Goal: Transaction & Acquisition: Purchase product/service

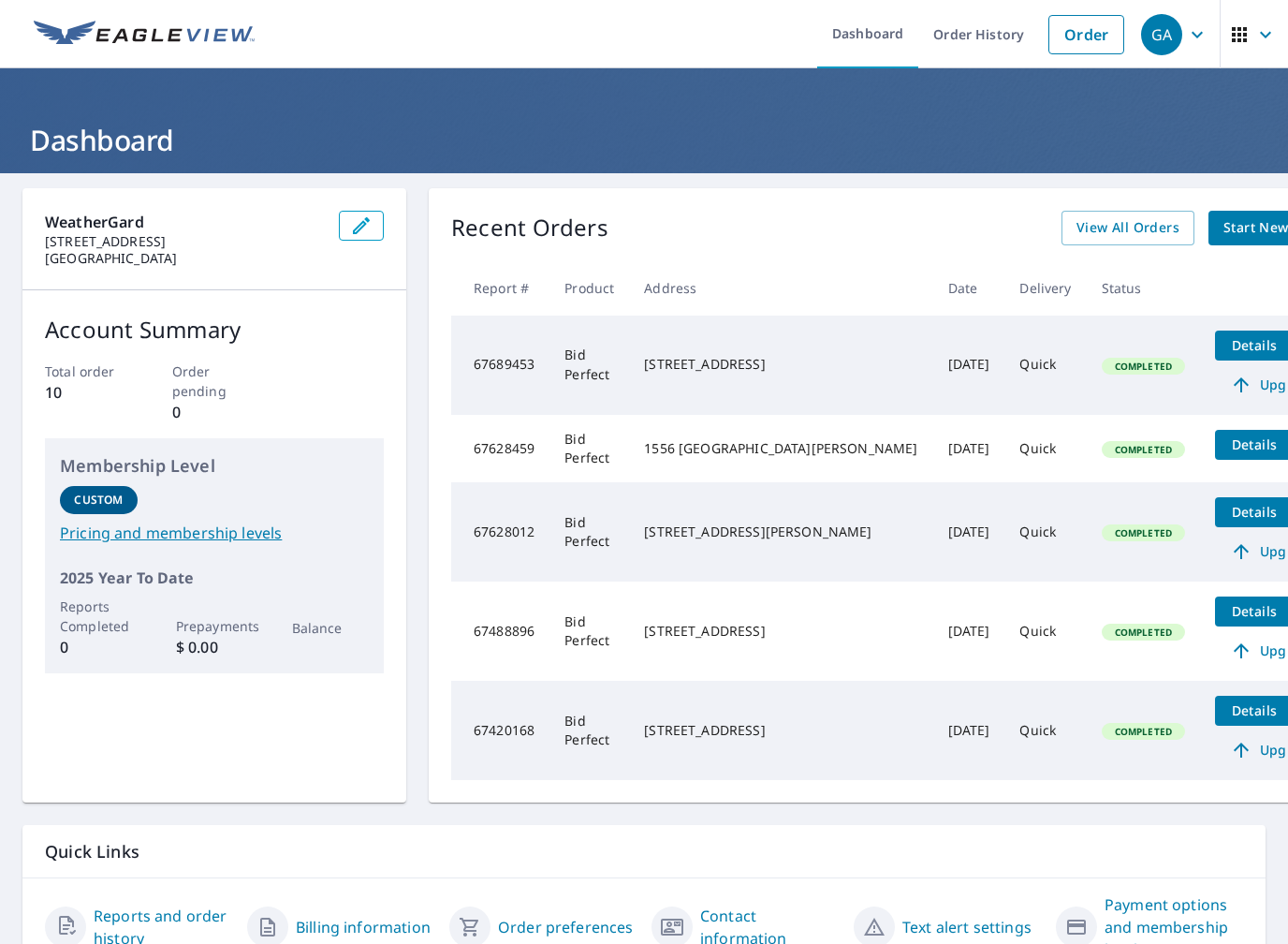
click at [1077, 29] on link "Order" at bounding box center [1087, 35] width 76 height 40
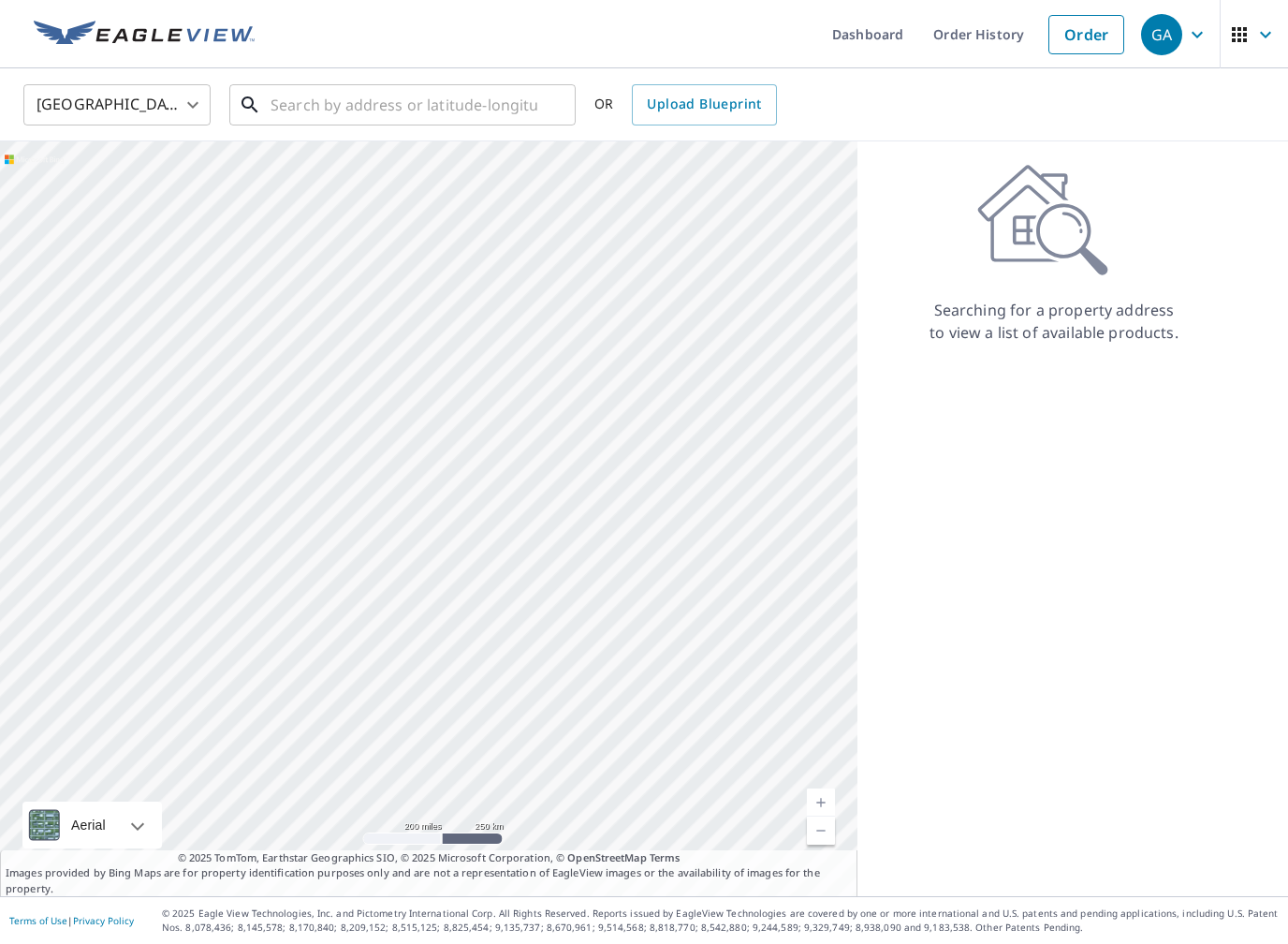
click at [523, 110] on input "text" at bounding box center [404, 104] width 267 height 52
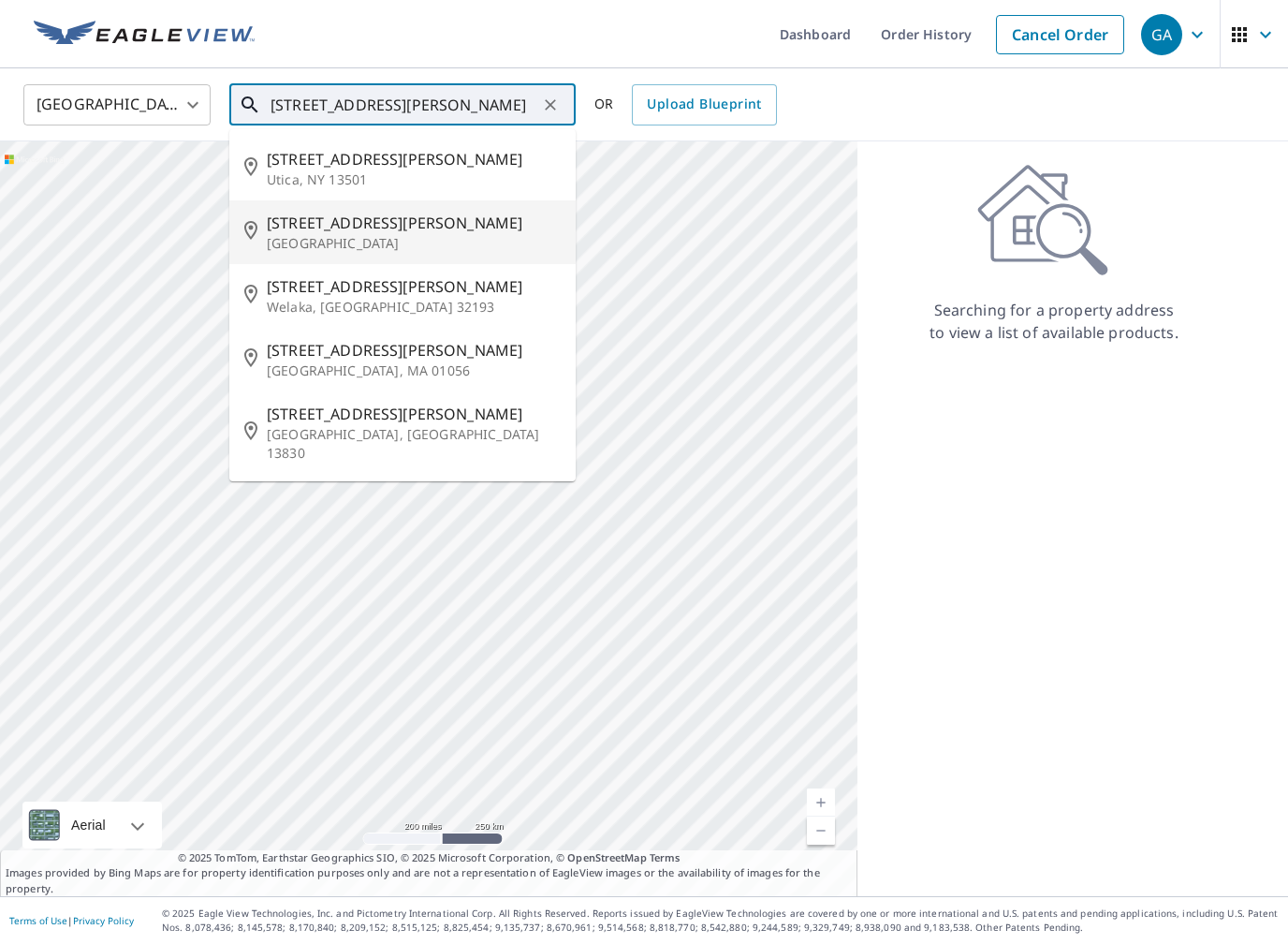
click at [297, 243] on p "[GEOGRAPHIC_DATA]" at bounding box center [413, 243] width 294 height 19
type input "[STREET_ADDRESS][PERSON_NAME]"
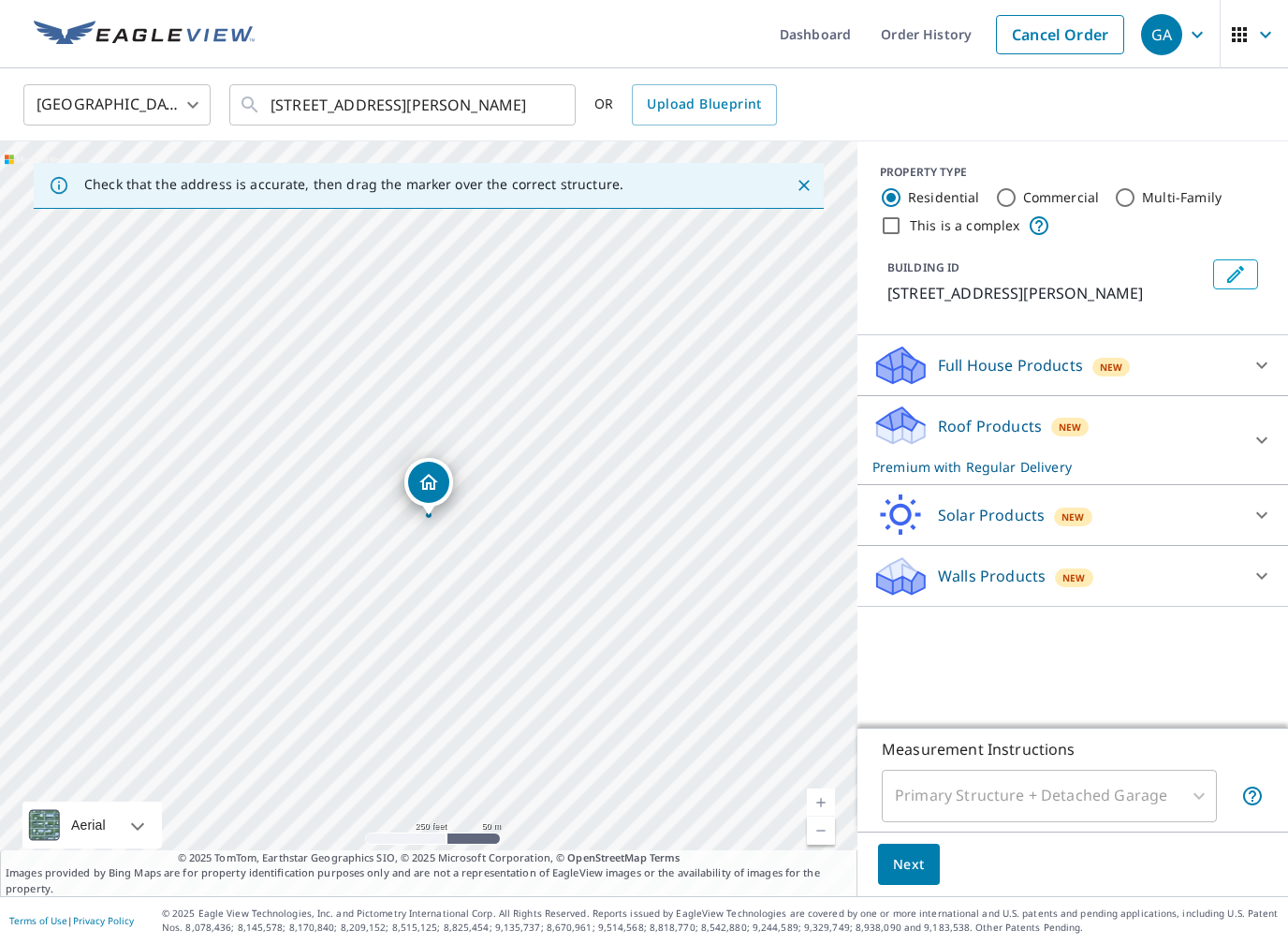
click at [1254, 427] on div at bounding box center [1262, 440] width 45 height 45
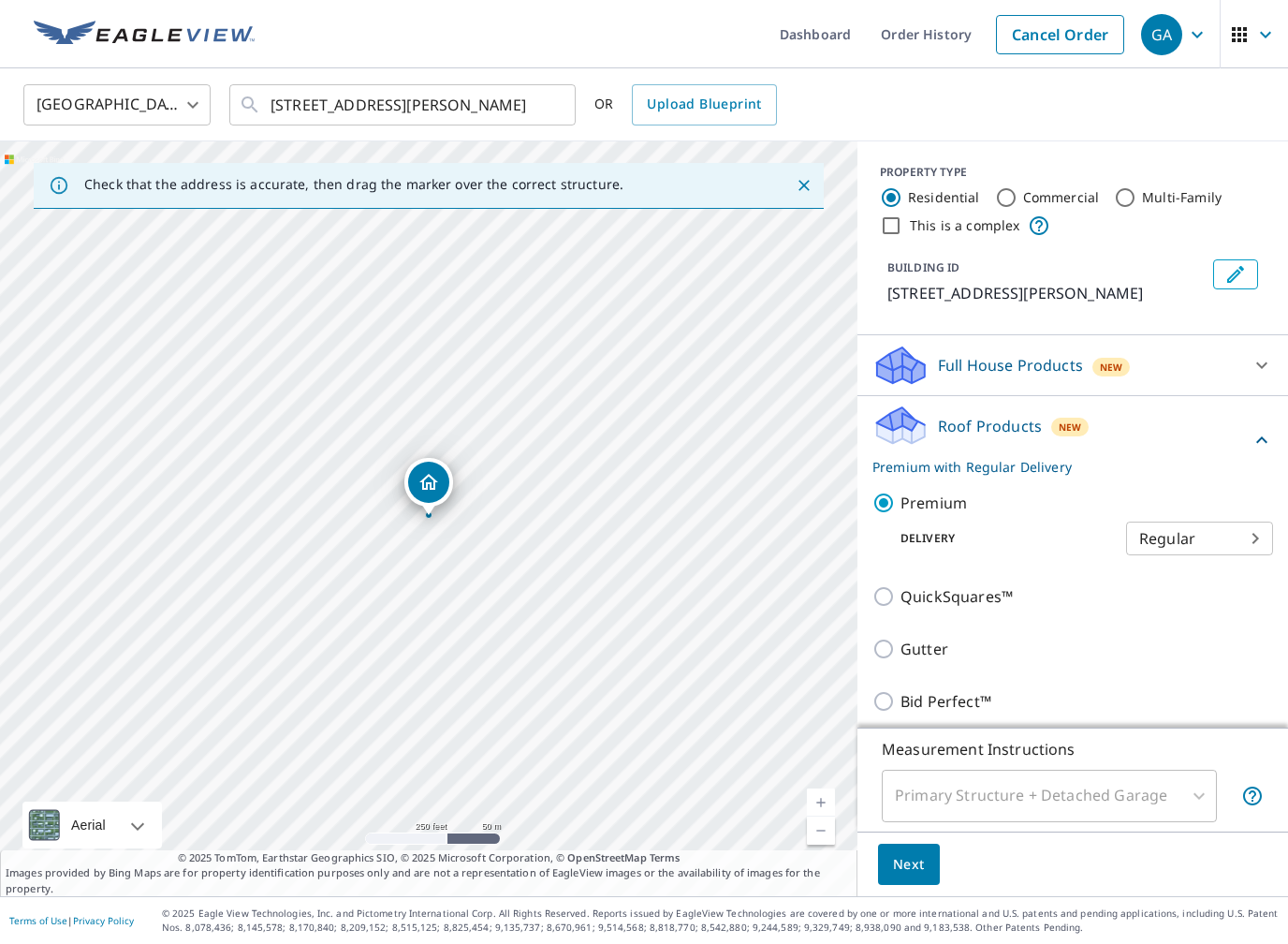
click at [949, 698] on p "Bid Perfect™" at bounding box center [946, 701] width 91 height 23
click at [900, 698] on input "Bid Perfect™" at bounding box center [886, 701] width 28 height 23
checkbox input "true"
checkbox input "false"
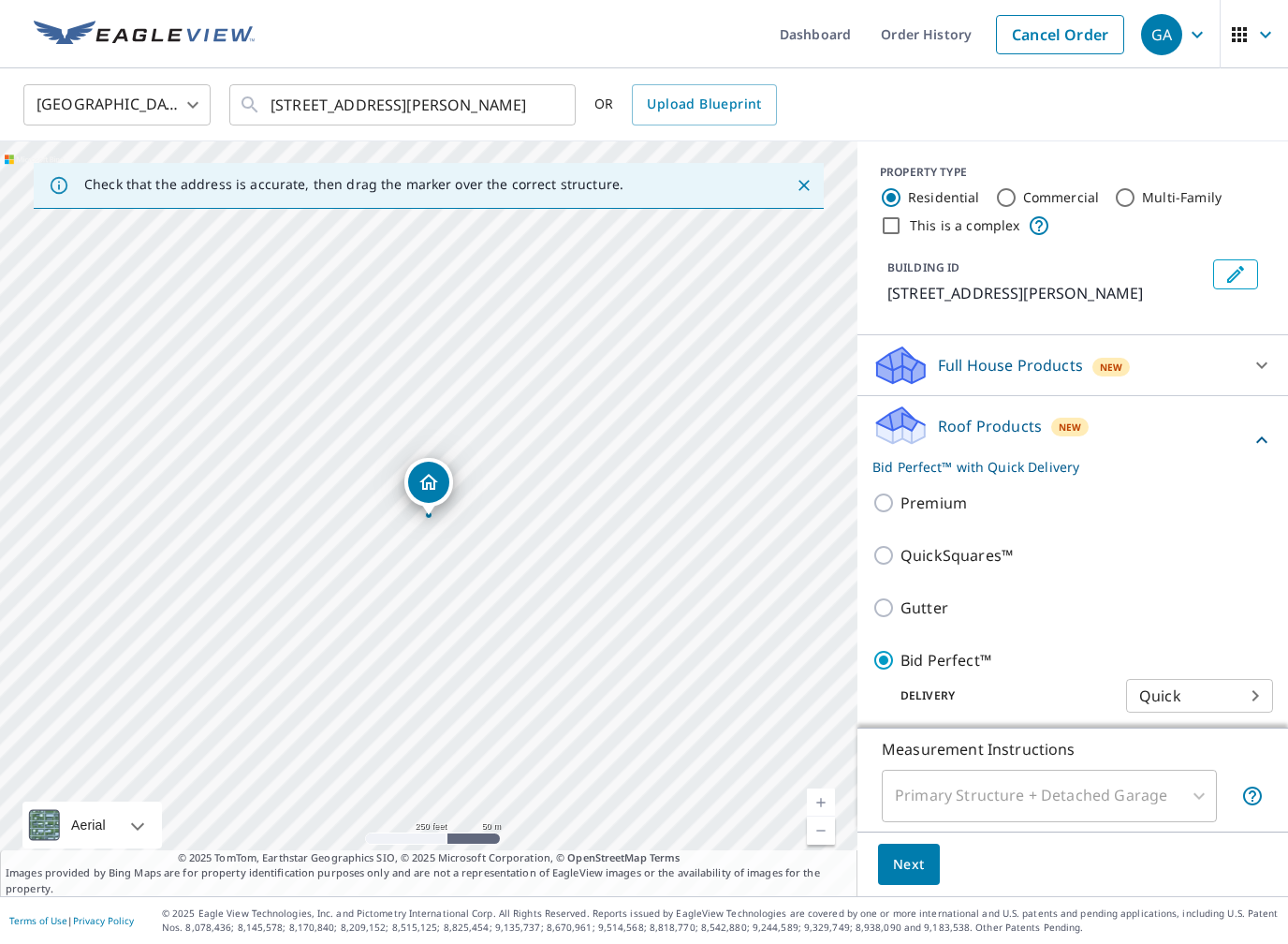
click at [916, 865] on span "Next" at bounding box center [909, 865] width 32 height 24
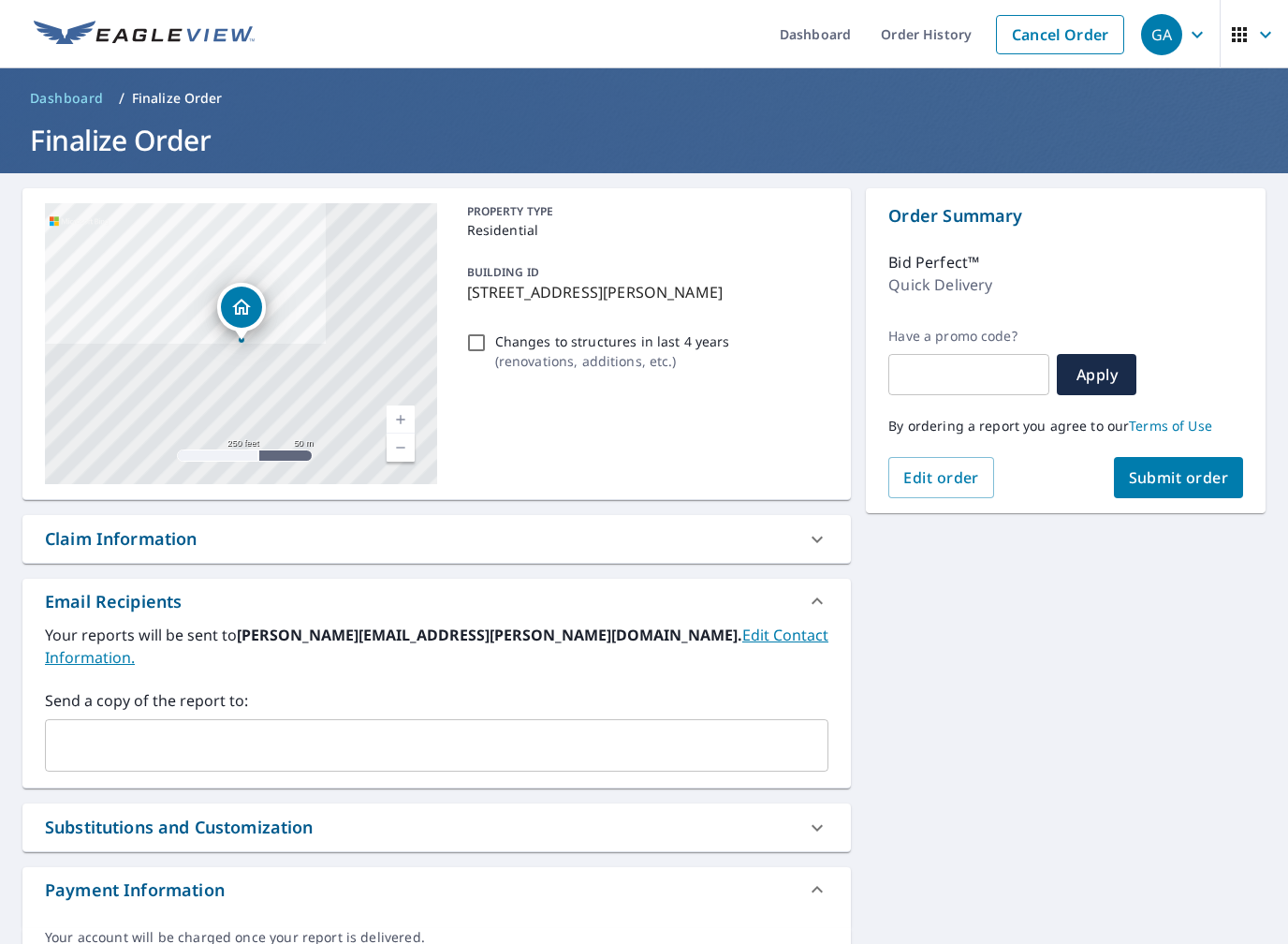
click at [1220, 474] on span "Submit order" at bounding box center [1179, 478] width 100 height 21
checkbox input "true"
